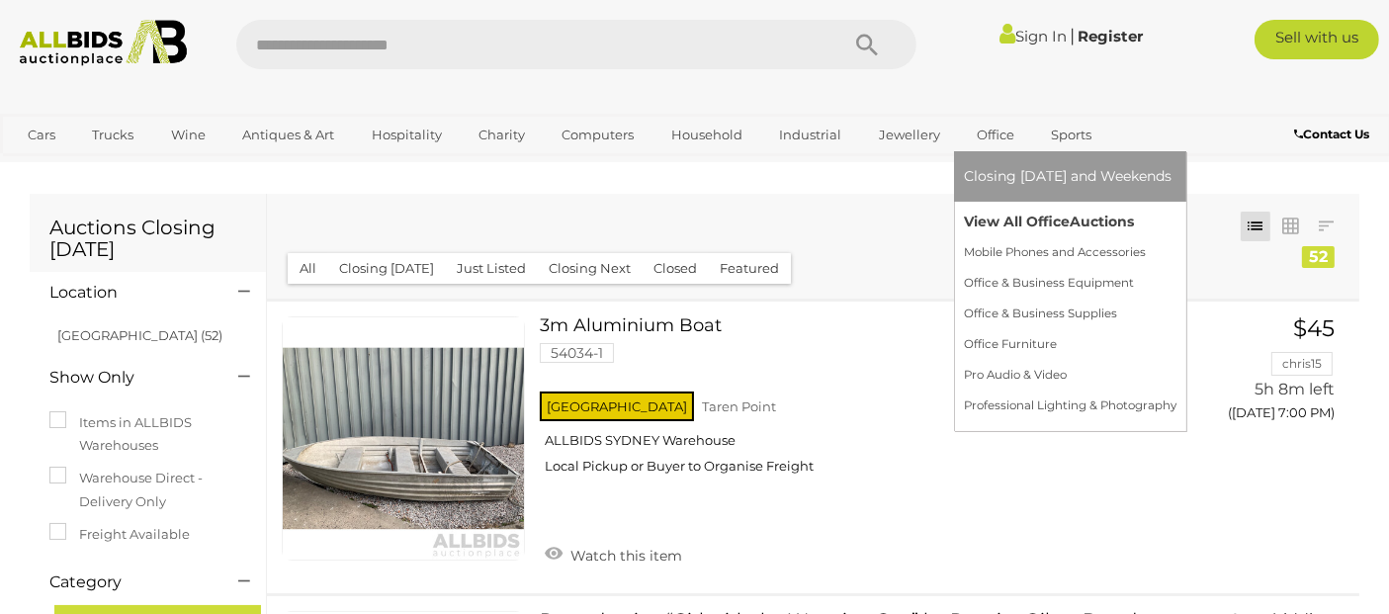
click at [993, 227] on link "View All Office Auctions" at bounding box center [1070, 222] width 213 height 31
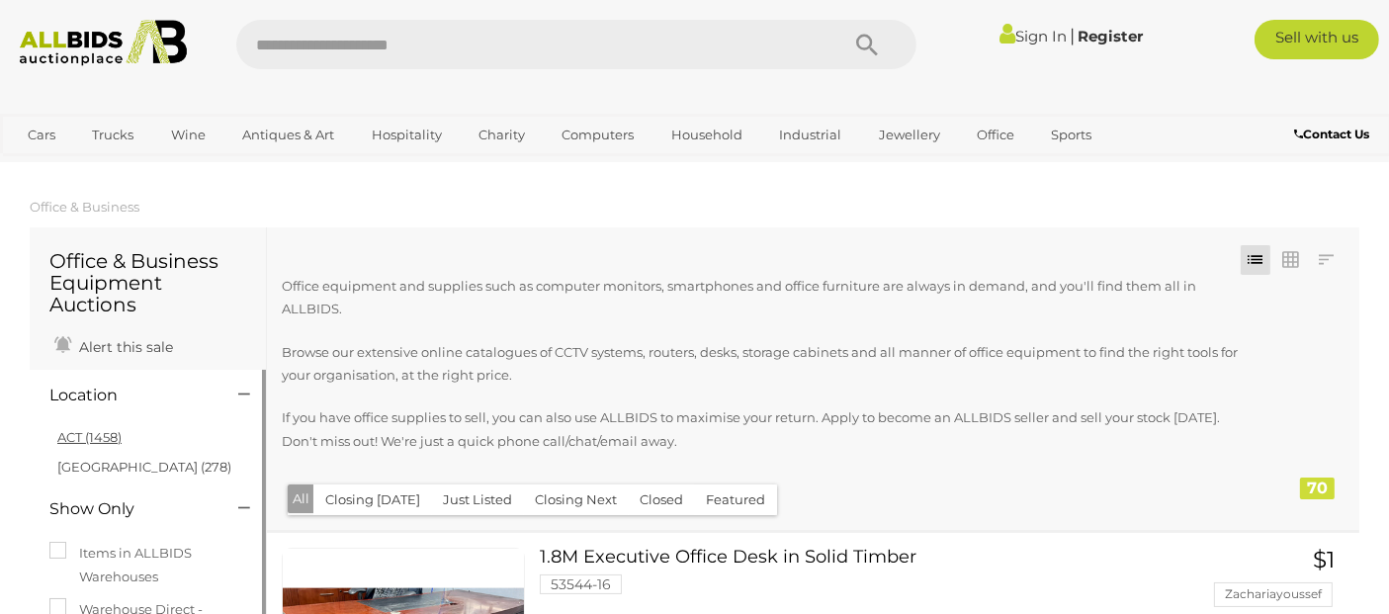
click at [73, 442] on link "ACT (1458)" at bounding box center [89, 437] width 64 height 16
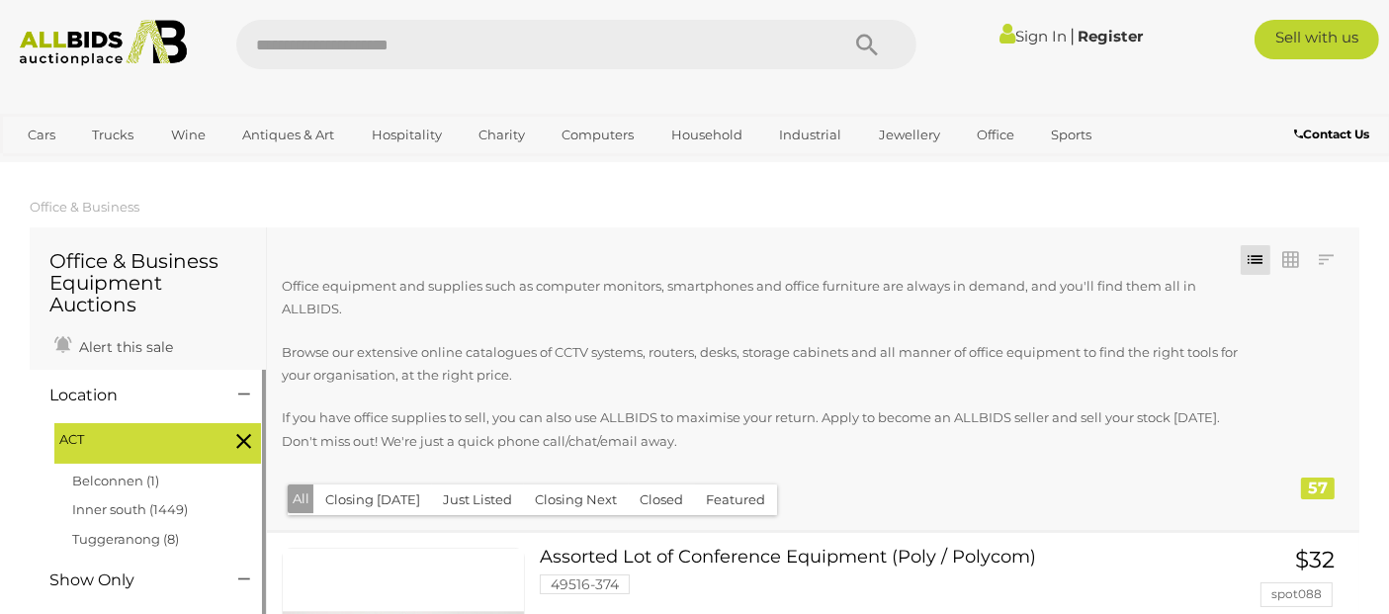
scroll to position [329, 0]
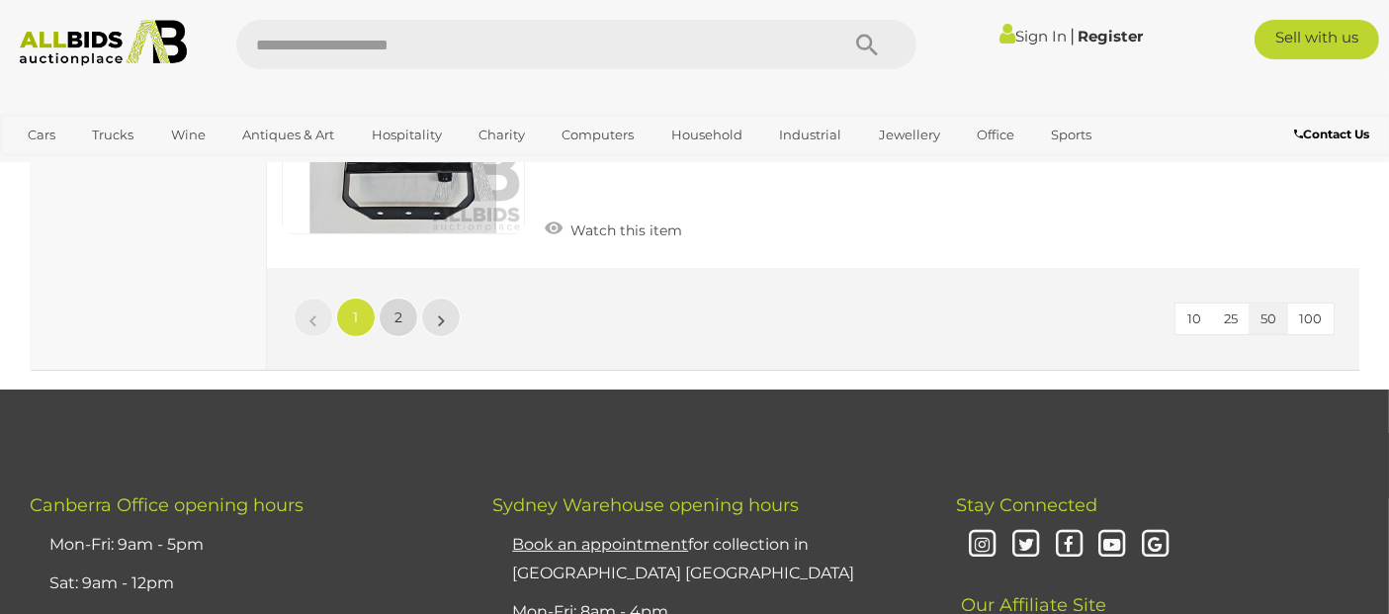
click at [407, 300] on link "2" at bounding box center [399, 318] width 40 height 40
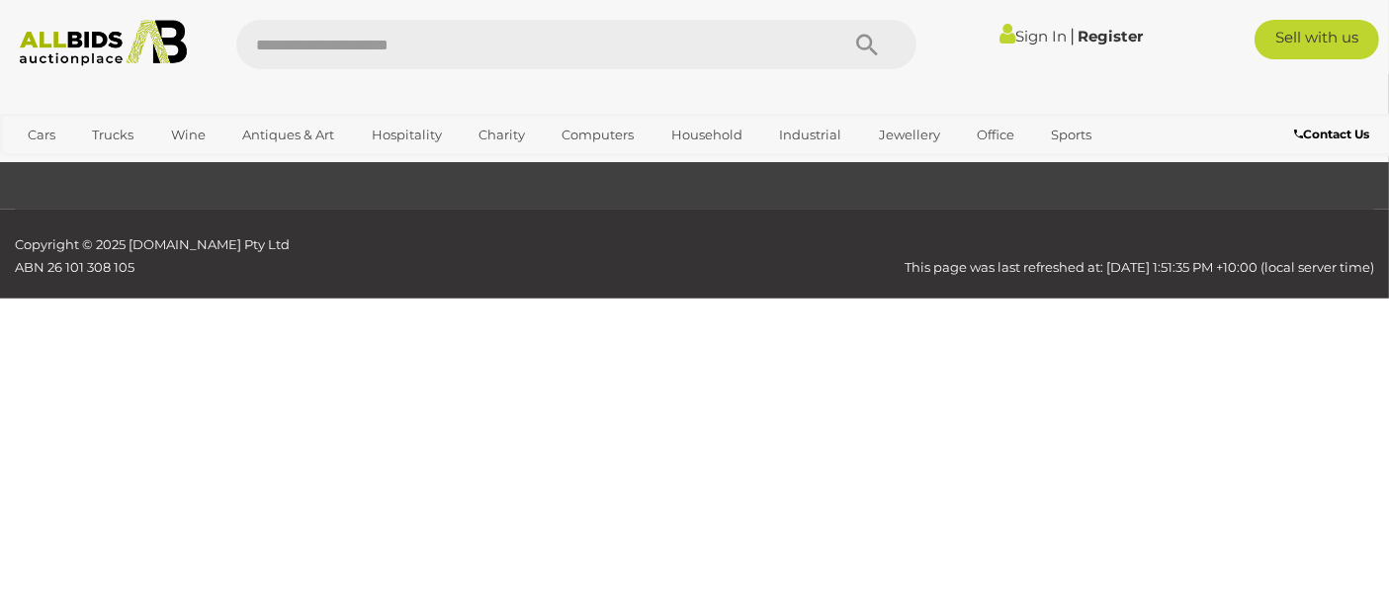
scroll to position [332, 0]
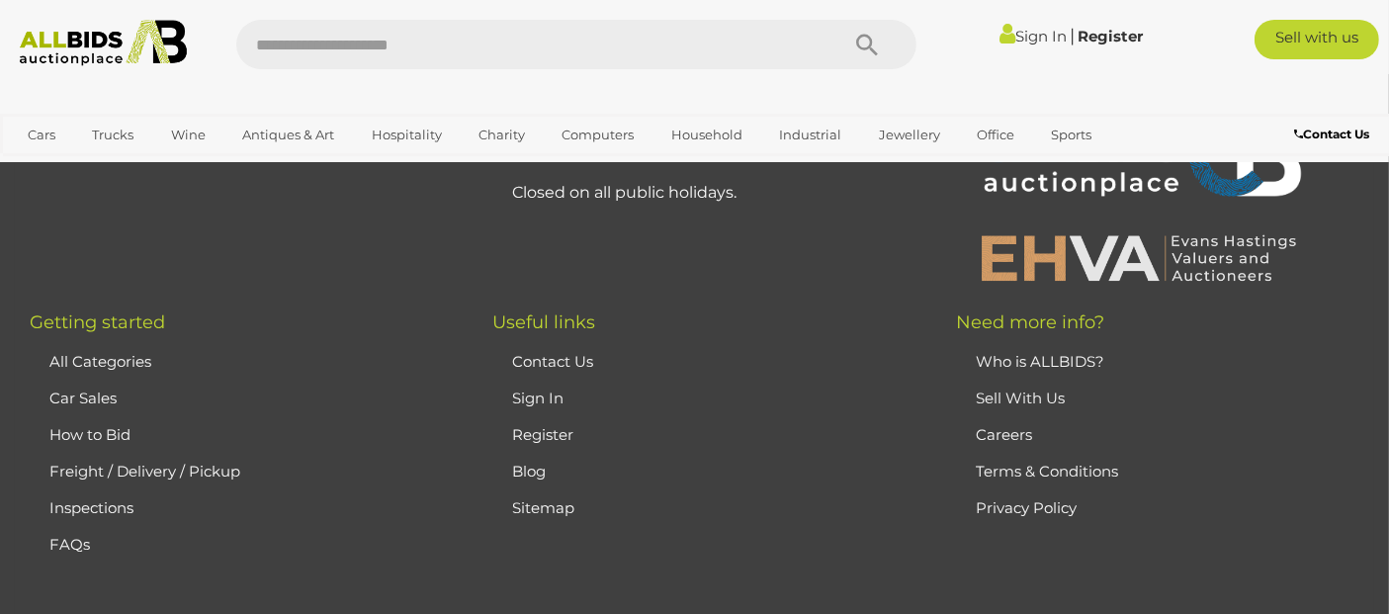
scroll to position [2200, 0]
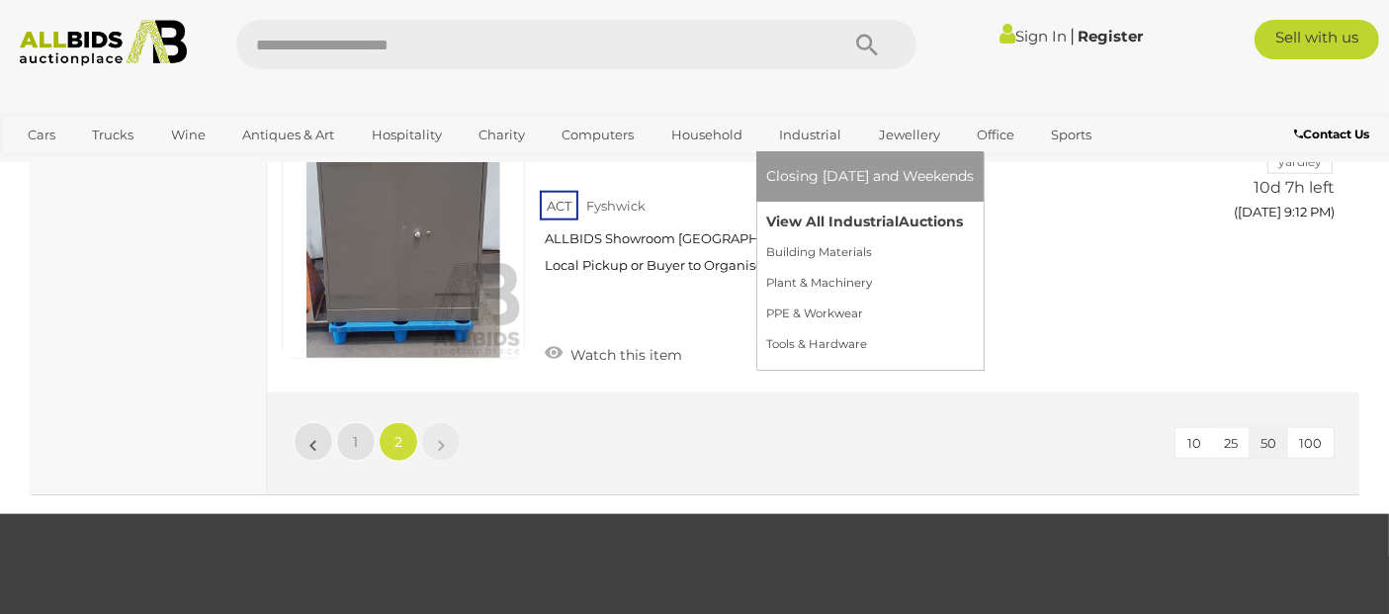
click at [814, 214] on link "View All Industrial Auctions" at bounding box center [870, 222] width 208 height 31
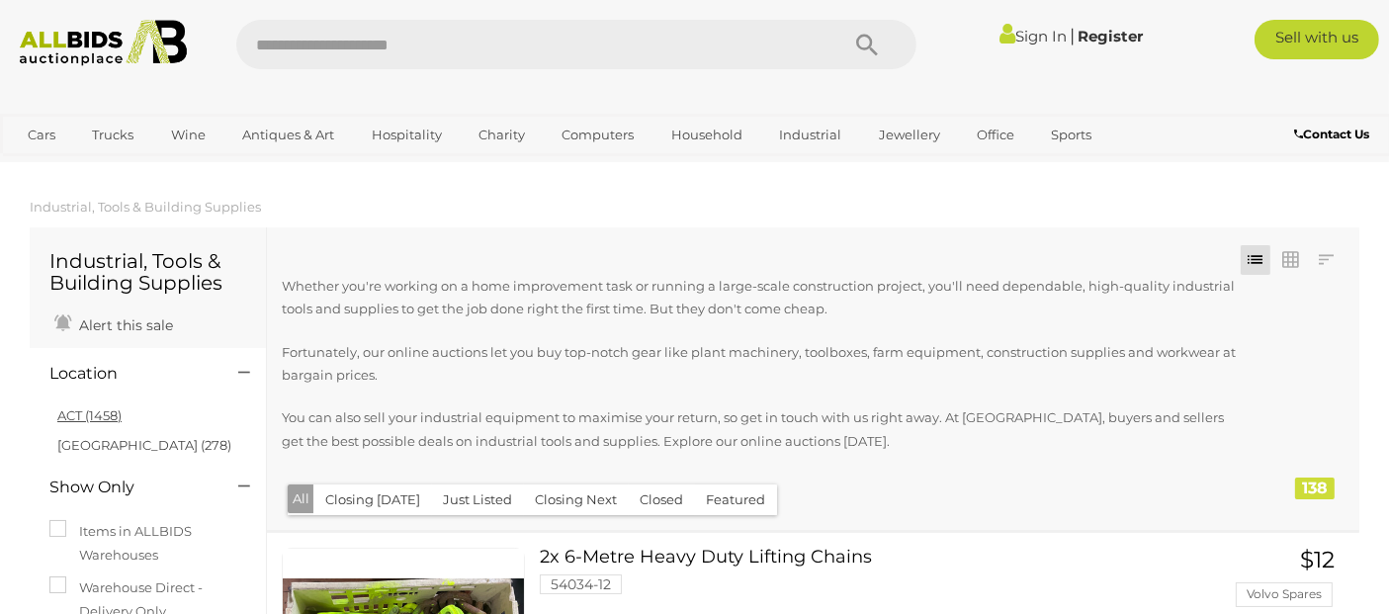
click at [83, 411] on link "ACT (1458)" at bounding box center [89, 415] width 64 height 16
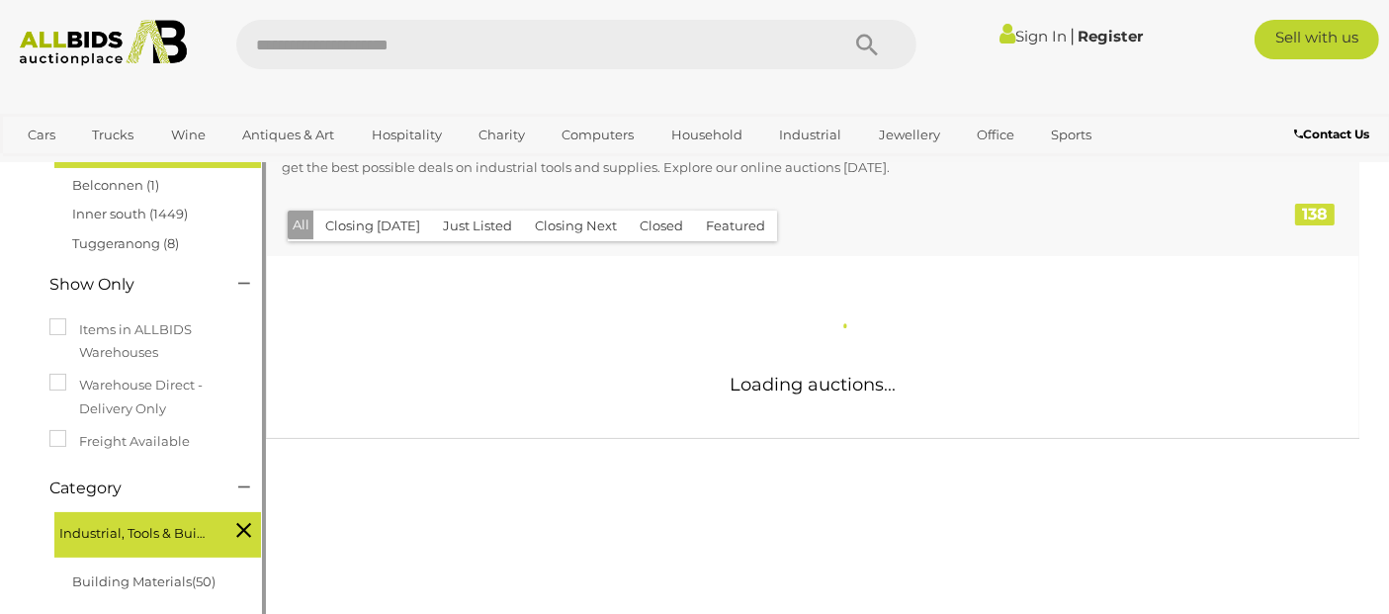
scroll to position [329, 0]
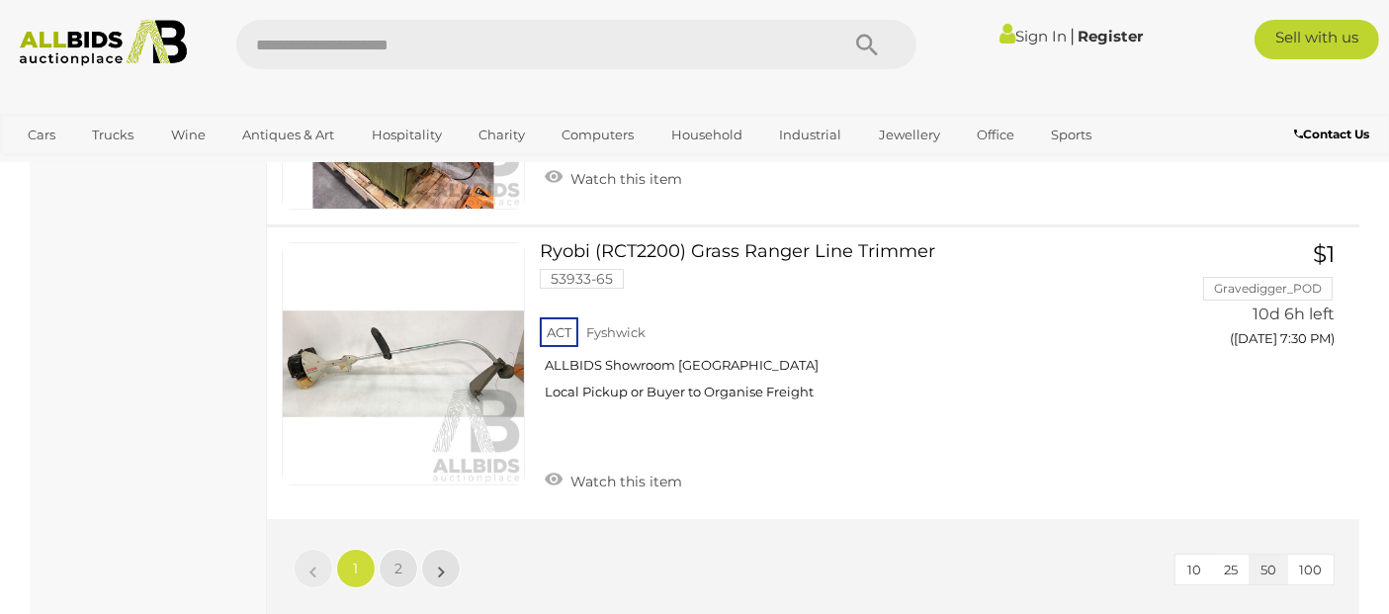
scroll to position [15025, 0]
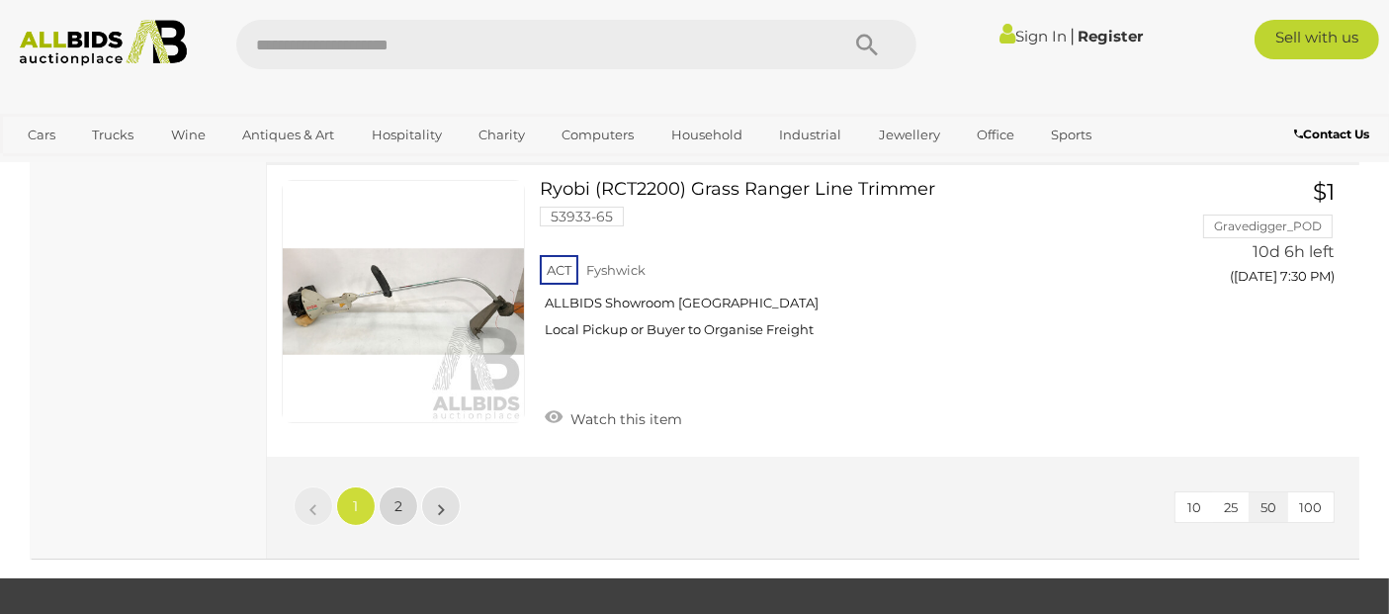
click at [406, 495] on link "2" at bounding box center [399, 507] width 40 height 40
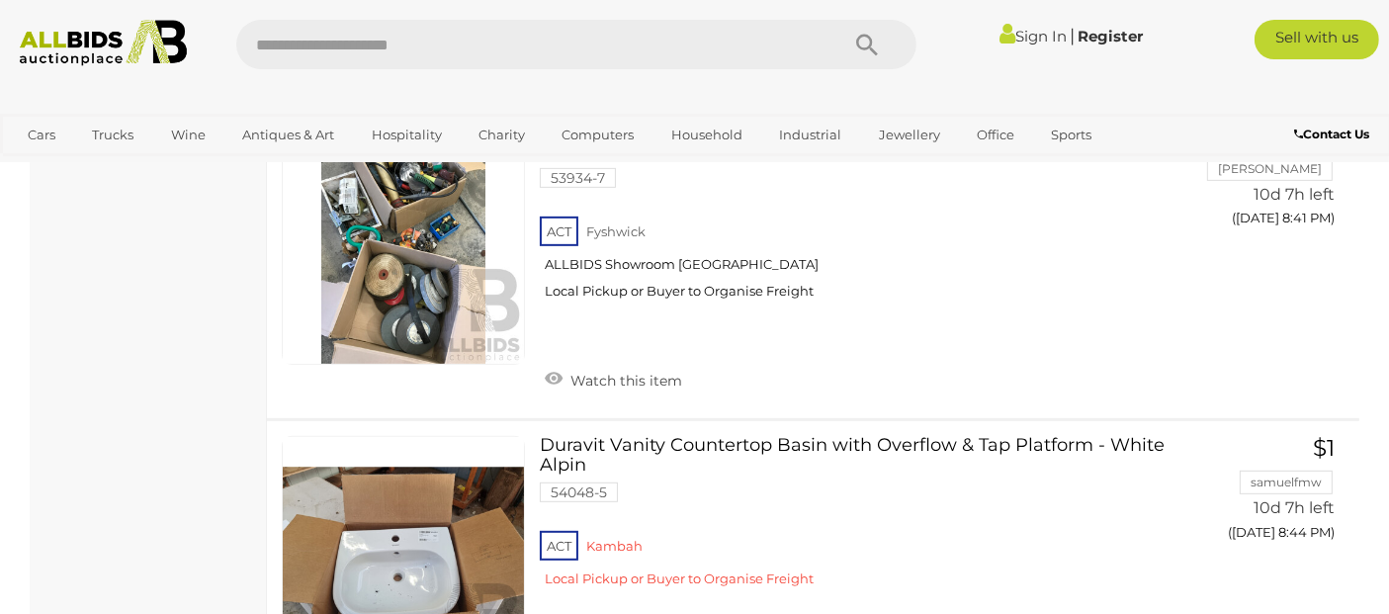
scroll to position [8485, 0]
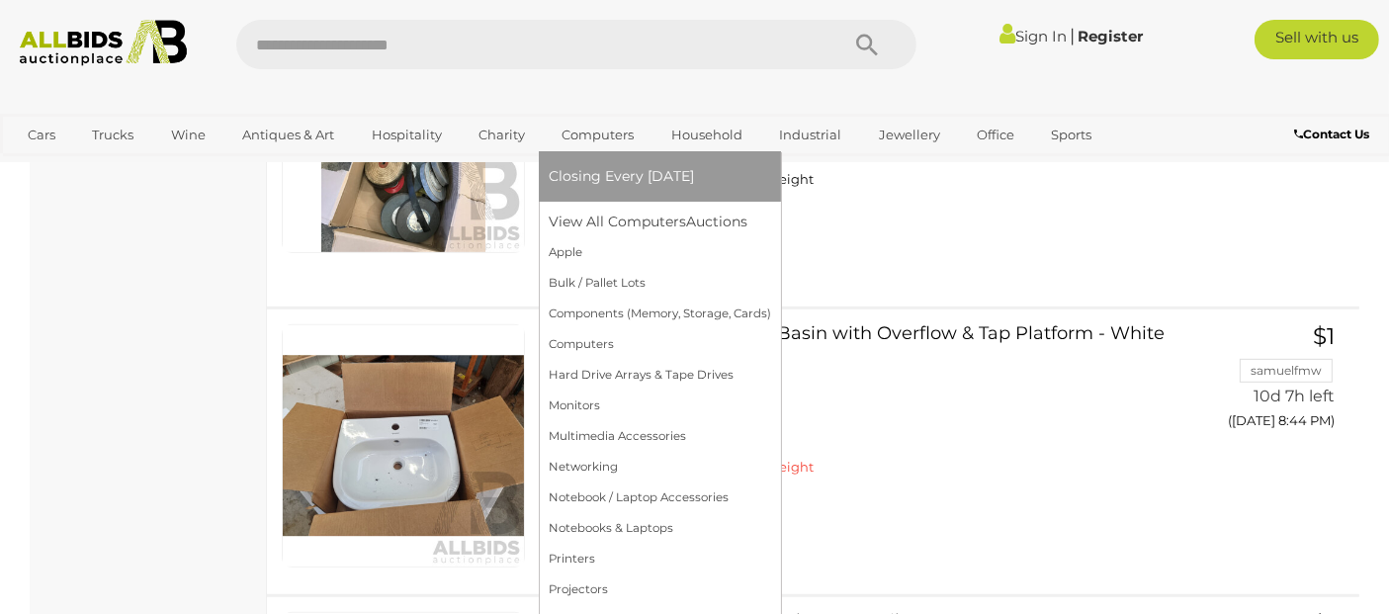
click at [613, 205] on ul "Closing Every Tuesday View All Computers Auctions Apple" at bounding box center [660, 408] width 223 height 515
click at [612, 208] on link "View All Computers Auctions" at bounding box center [660, 222] width 223 height 31
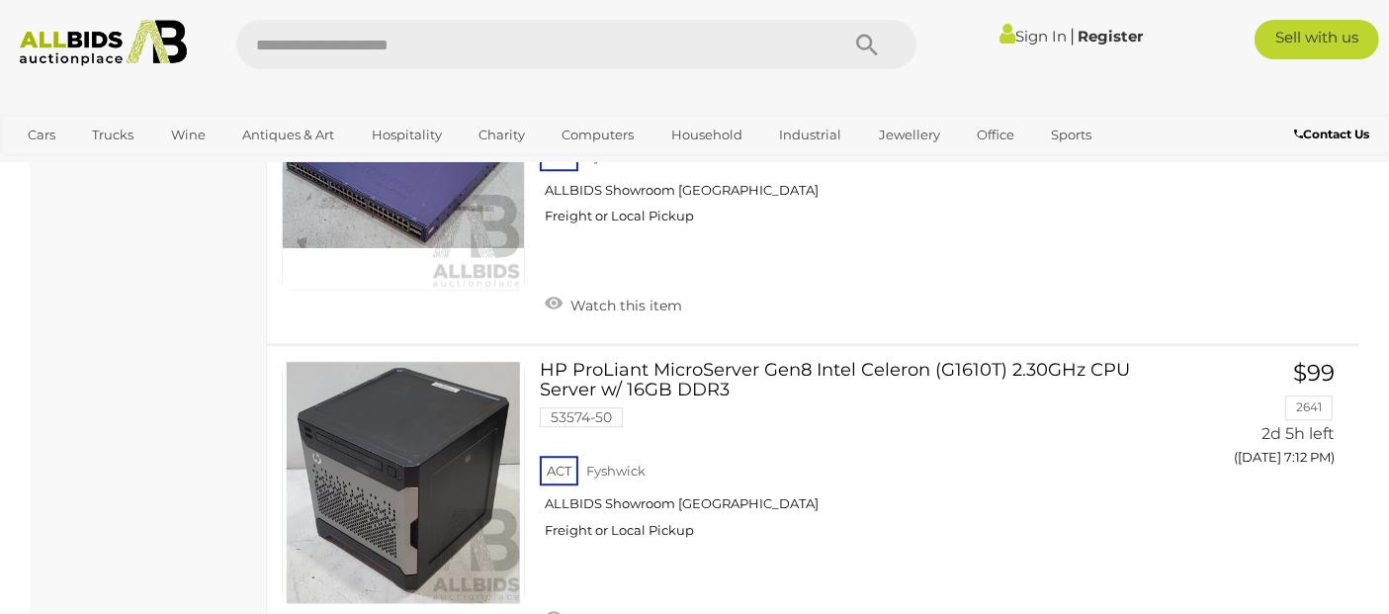
scroll to position [12799, 0]
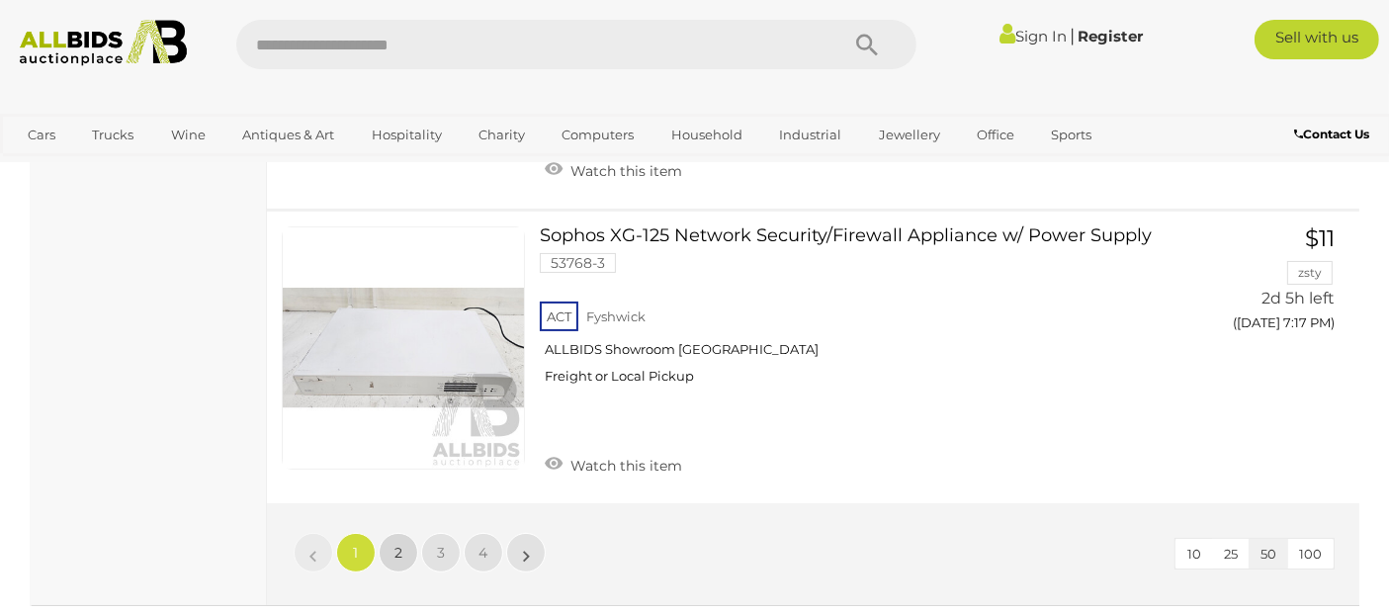
click at [399, 533] on link "2" at bounding box center [399, 553] width 40 height 40
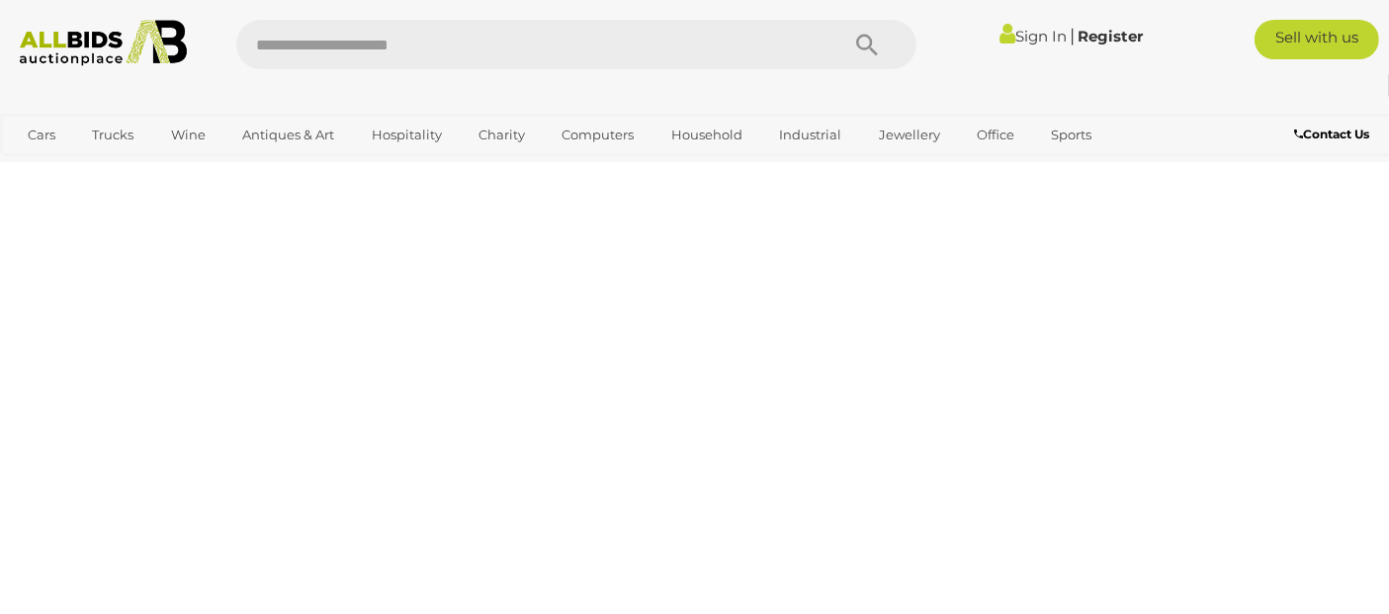
scroll to position [332, 0]
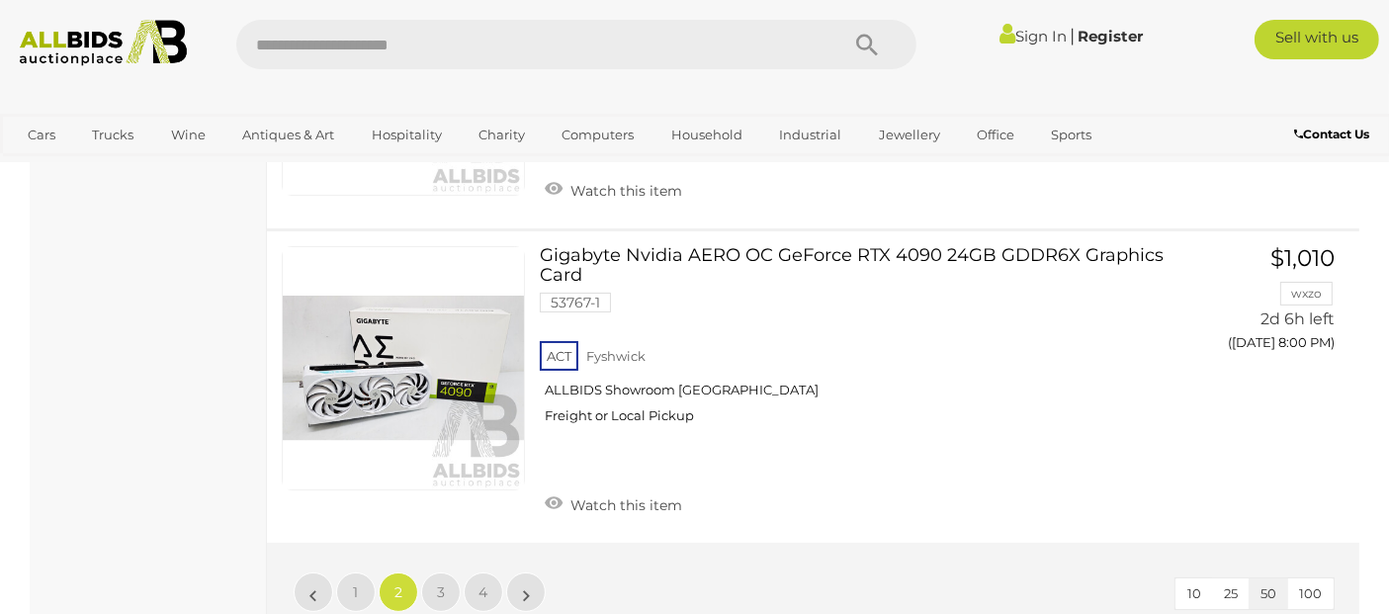
scroll to position [15149, 0]
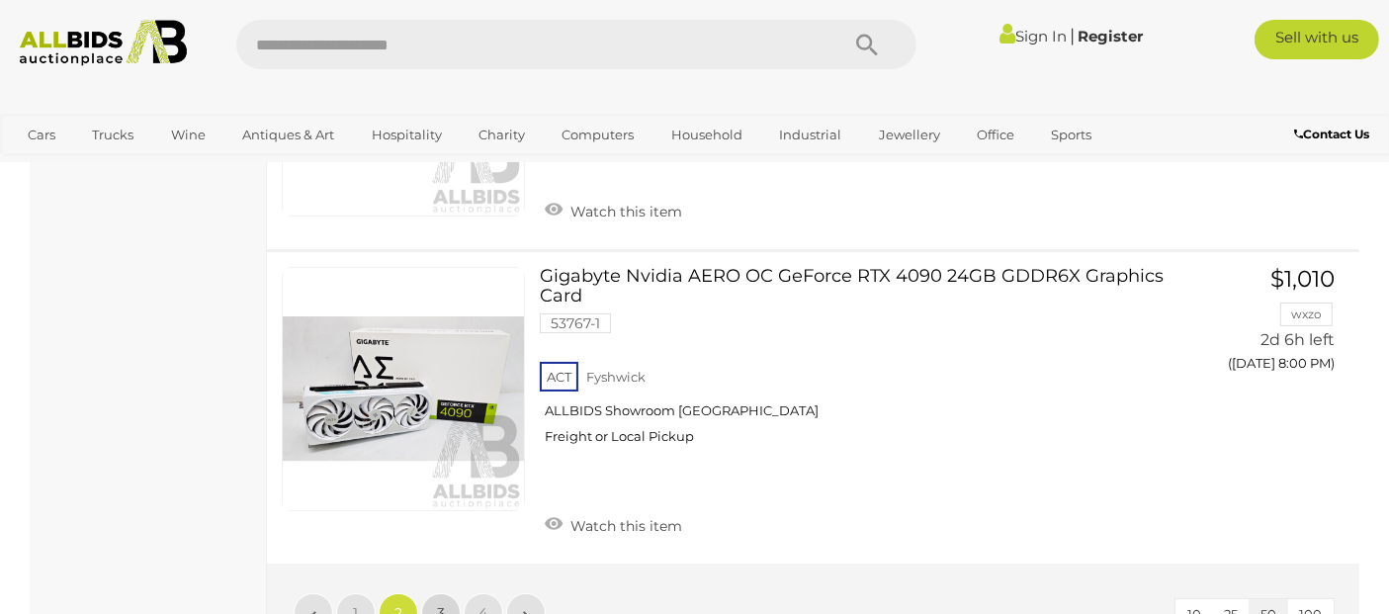
click at [430, 593] on link "3" at bounding box center [441, 613] width 40 height 40
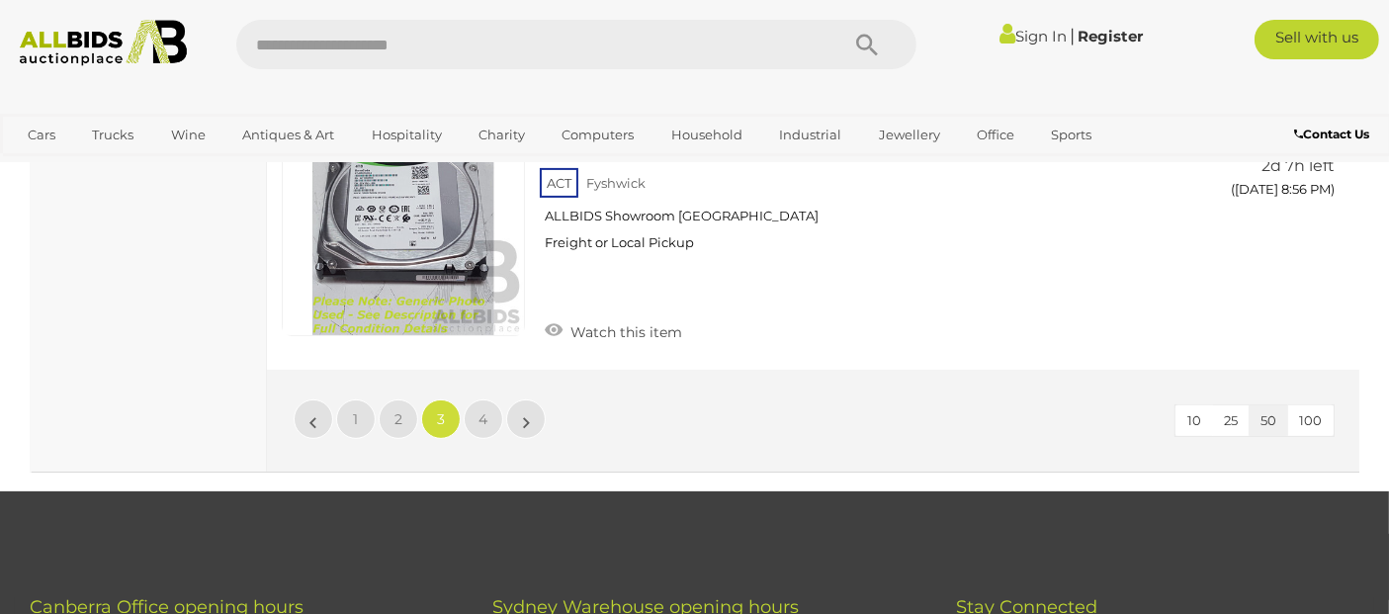
scroll to position [15689, 0]
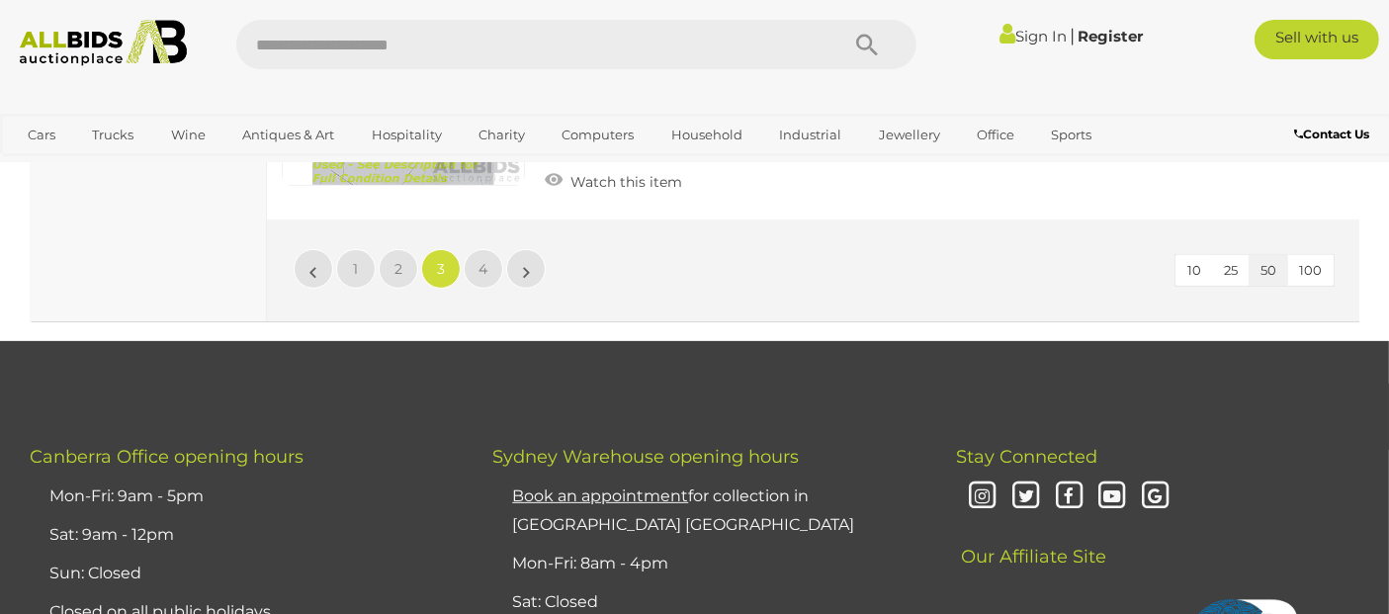
click at [507, 249] on li "»" at bounding box center [526, 269] width 39 height 40
click at [494, 249] on link "4" at bounding box center [484, 269] width 40 height 40
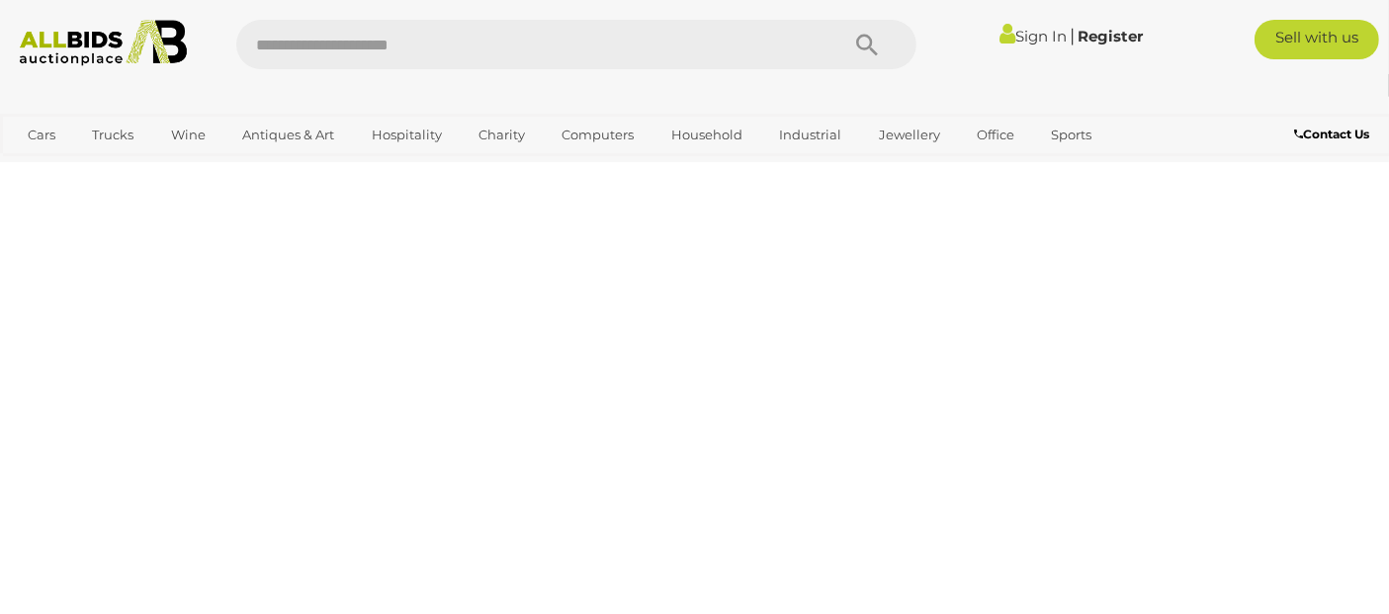
scroll to position [332, 0]
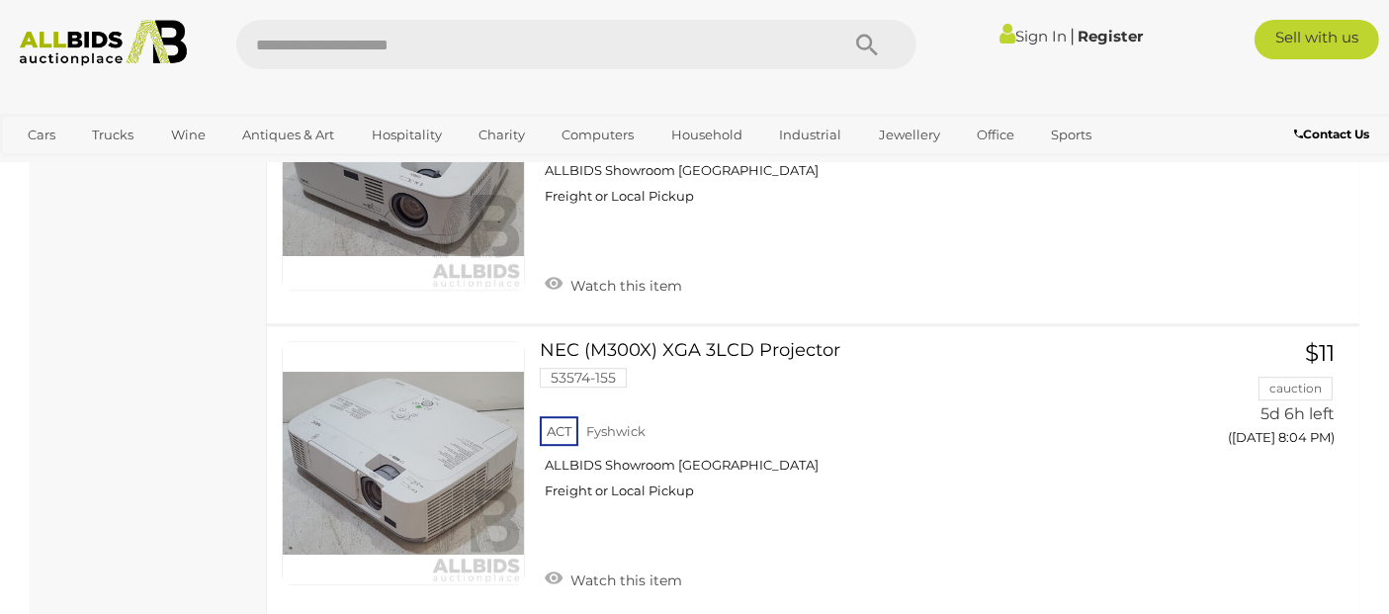
scroll to position [5984, 0]
